Goal: Communication & Community: Answer question/provide support

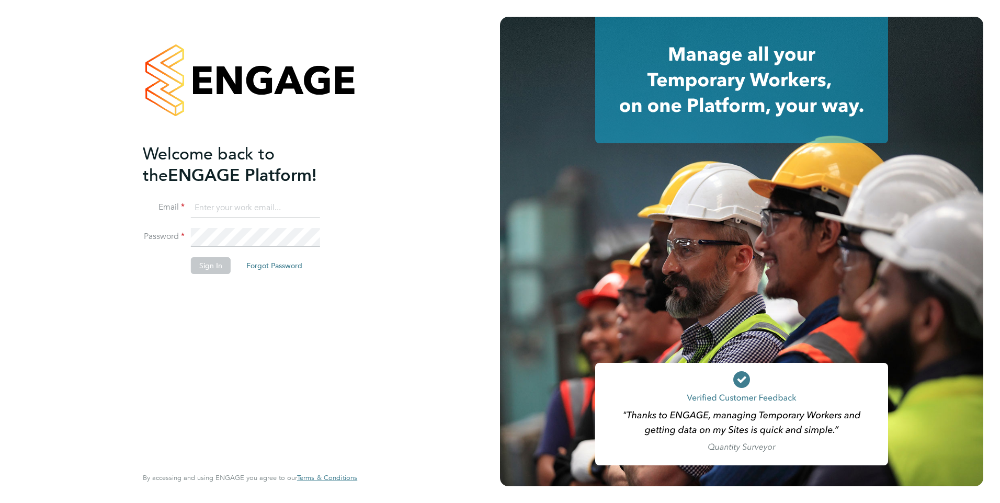
type input "[PERSON_NAME][EMAIL_ADDRESS][PERSON_NAME][DOMAIN_NAME]"
click at [207, 263] on button "Sign In" at bounding box center [211, 265] width 40 height 17
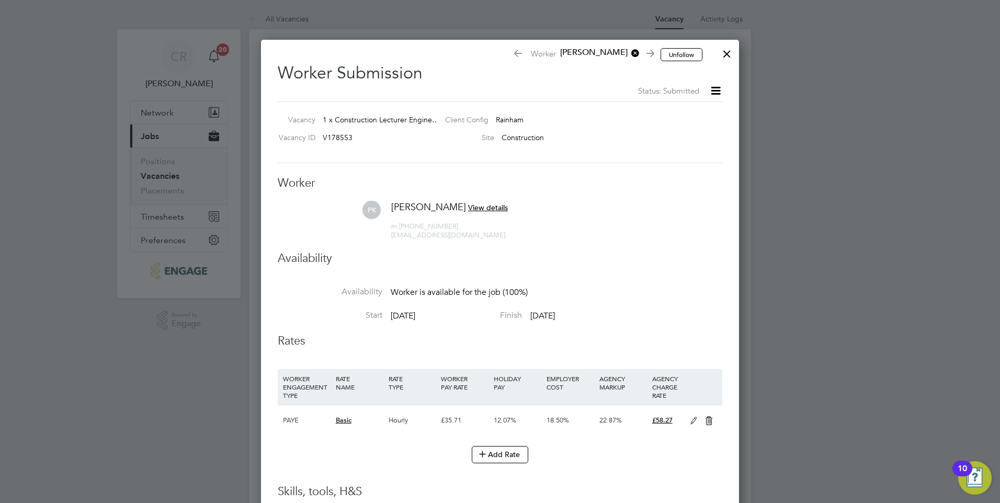
click at [727, 52] on div at bounding box center [727, 51] width 19 height 19
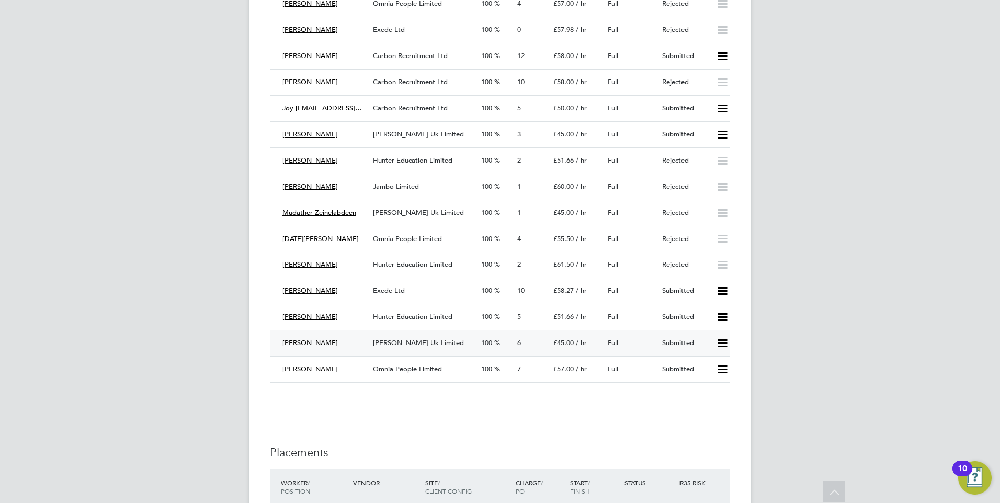
click at [722, 344] on icon at bounding box center [722, 344] width 13 height 8
click at [416, 343] on span "Morgan Hunt Uk Limited" at bounding box center [418, 343] width 91 height 9
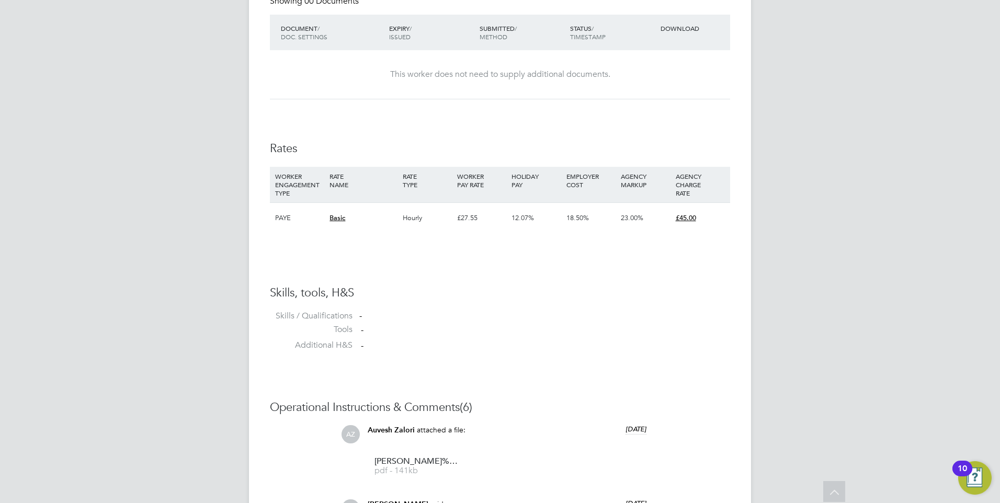
scroll to position [680, 0]
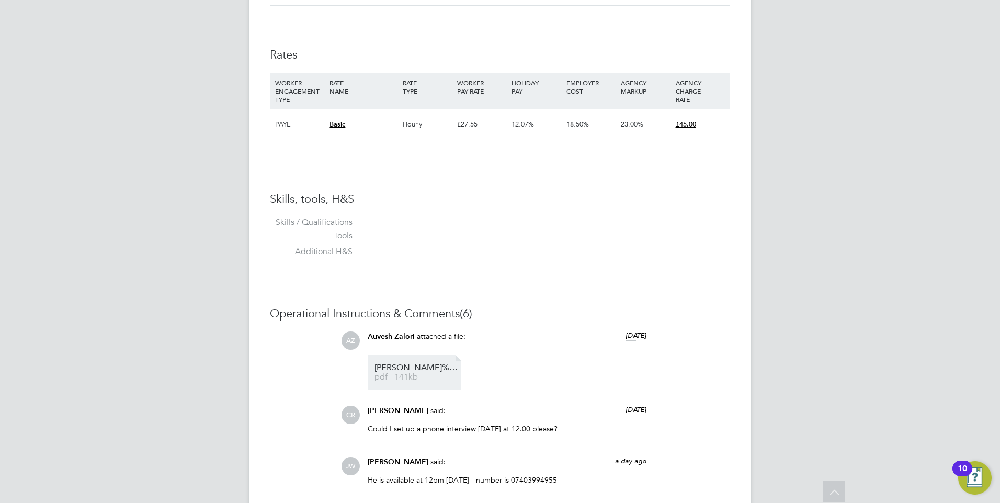
click at [414, 375] on span "pdf - 141kb" at bounding box center [417, 378] width 84 height 8
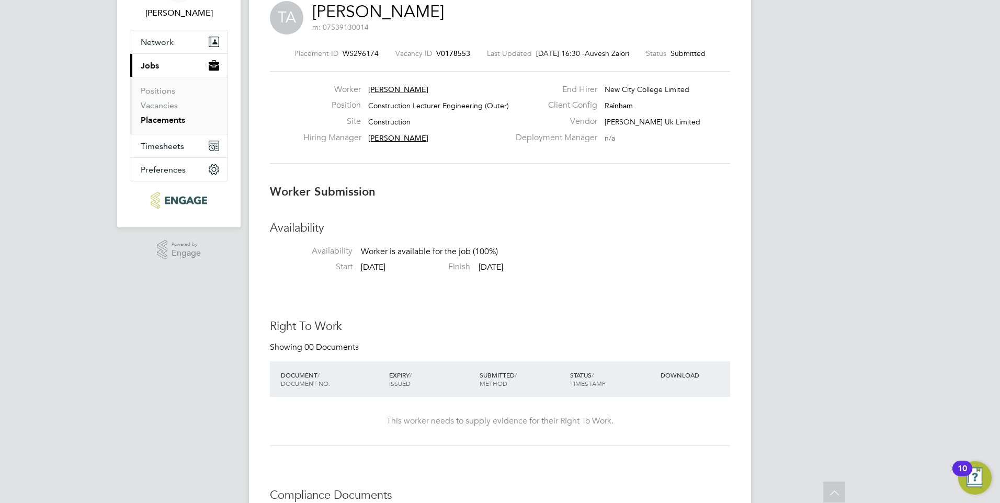
scroll to position [0, 0]
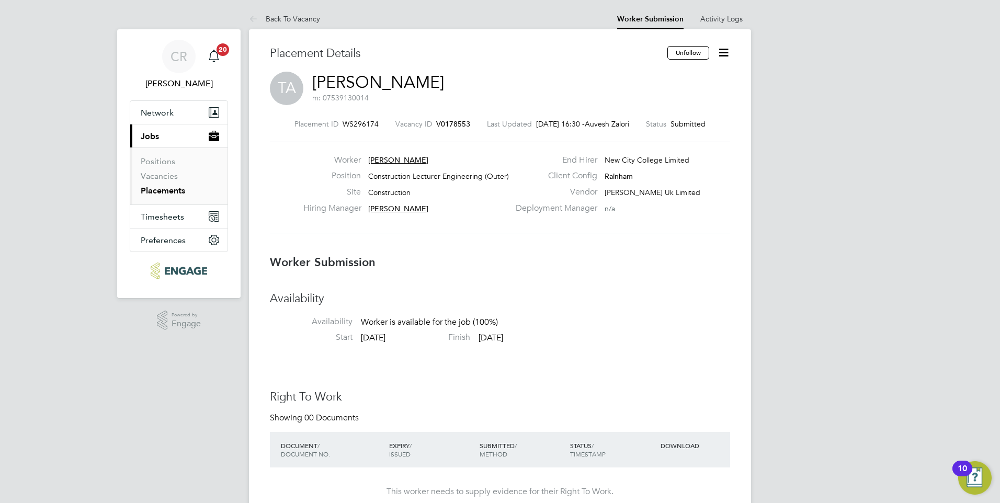
click at [726, 51] on icon at bounding box center [723, 52] width 13 height 13
click at [647, 95] on li "Offer" at bounding box center [680, 98] width 97 height 15
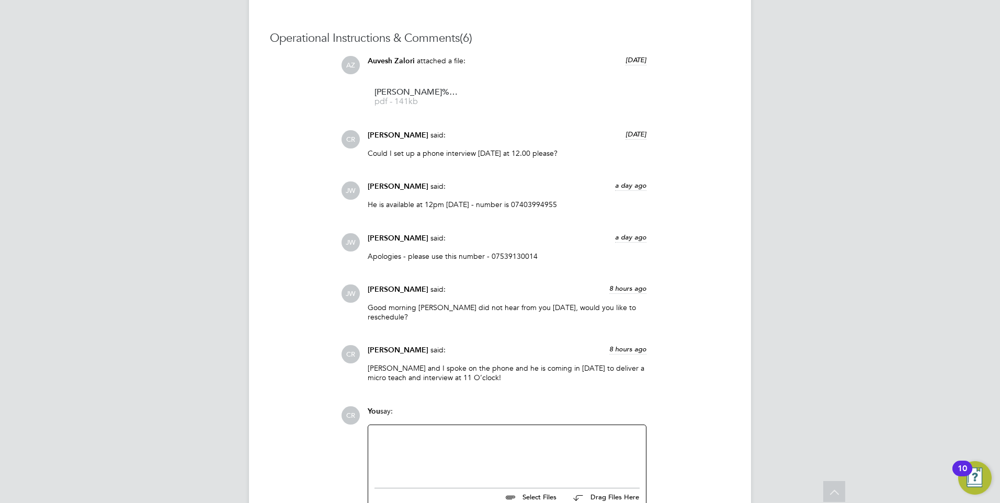
scroll to position [1039, 0]
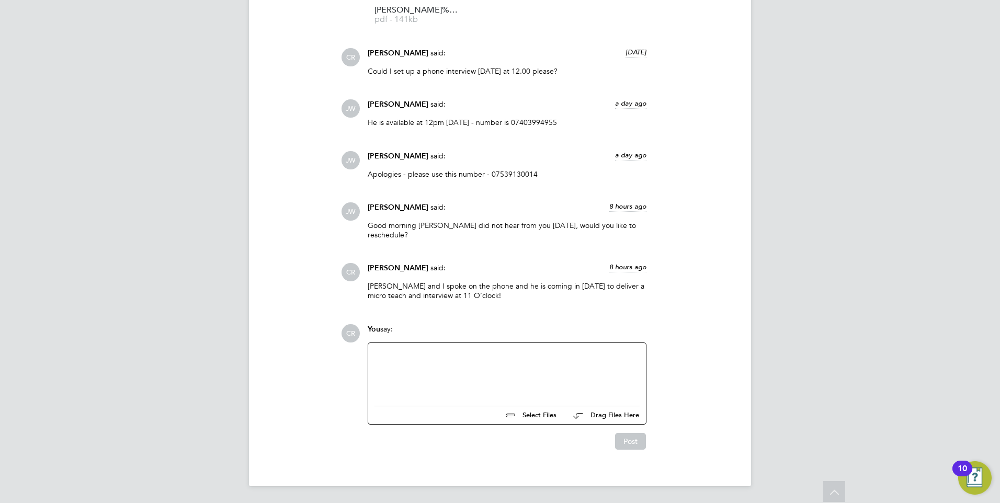
click at [463, 365] on div at bounding box center [507, 372] width 265 height 45
click at [574, 354] on div "If you can send the paperwork over so that HR can approve it we would like" at bounding box center [507, 372] width 265 height 45
click at [631, 356] on div "If you can send the paperwork over so that HR can approve it. We would like" at bounding box center [507, 372] width 265 height 45
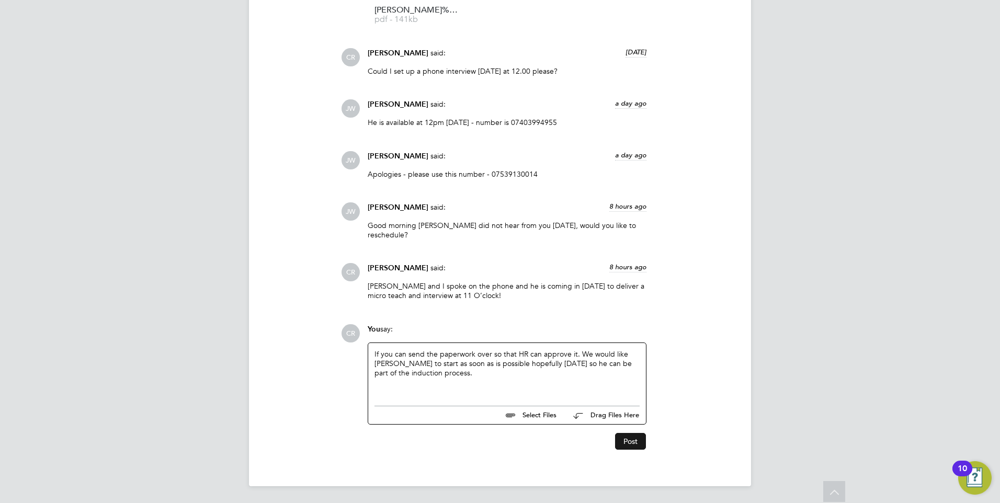
click at [623, 443] on button "Post" at bounding box center [630, 441] width 31 height 17
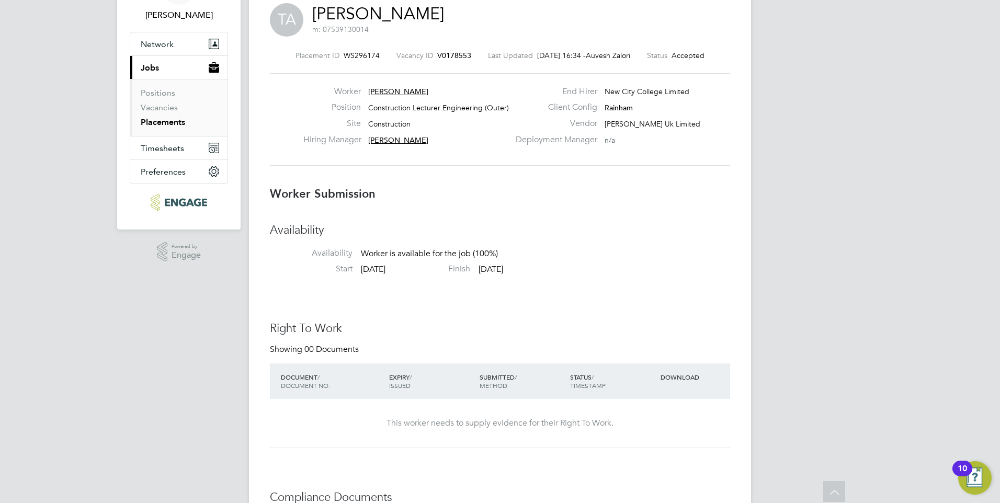
scroll to position [0, 0]
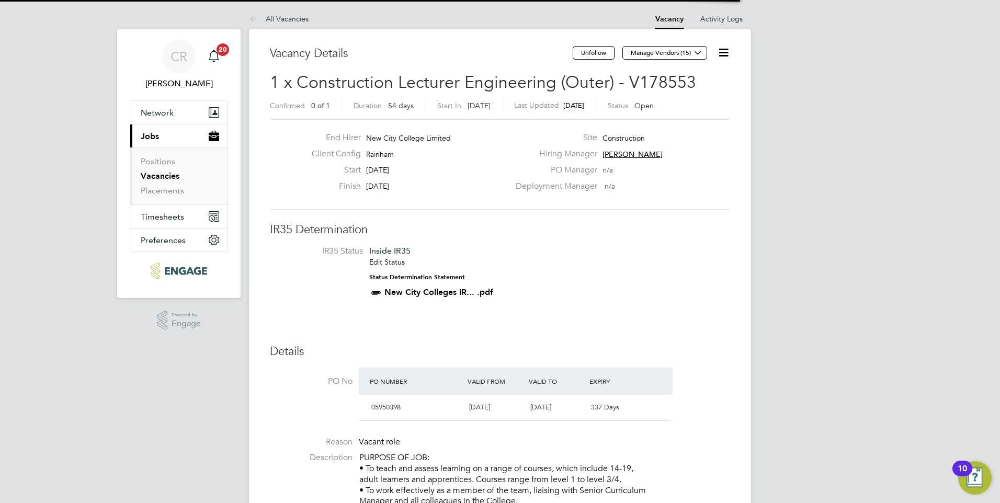
scroll to position [18, 98]
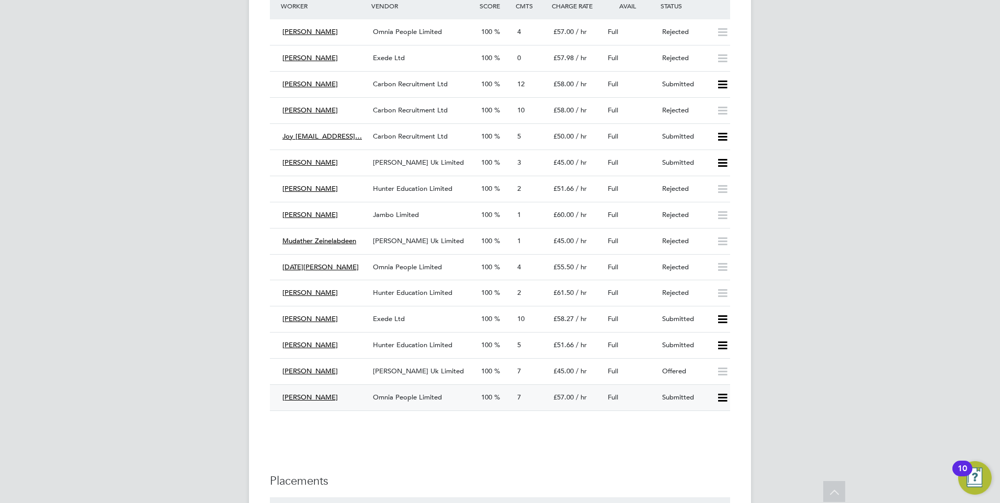
click at [722, 397] on icon at bounding box center [722, 398] width 13 height 8
click at [708, 435] on li "Reject" at bounding box center [709, 434] width 37 height 15
